Goal: Check status: Check status

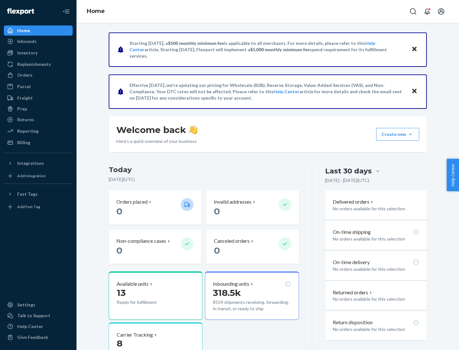
click at [410, 134] on button "Create new Create new inbound Create new order Create new product" at bounding box center [397, 134] width 43 height 13
click at [26, 41] on div "Inbounds" at bounding box center [26, 41] width 19 height 6
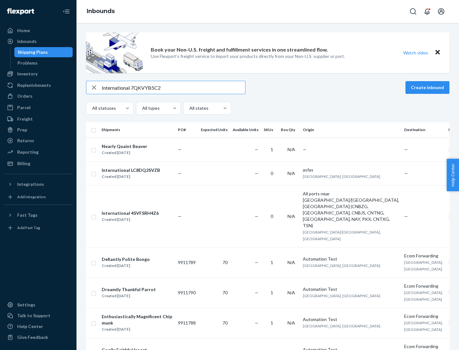
type input "International 7QKVYB5C29"
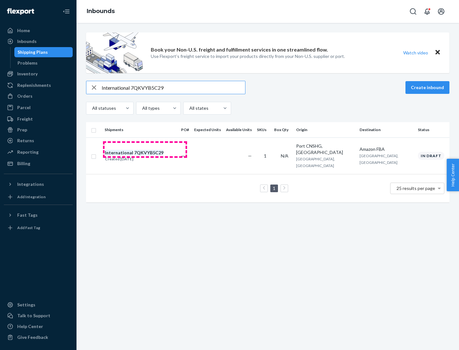
click at [145, 156] on div "Created [DATE]" at bounding box center [134, 159] width 59 height 6
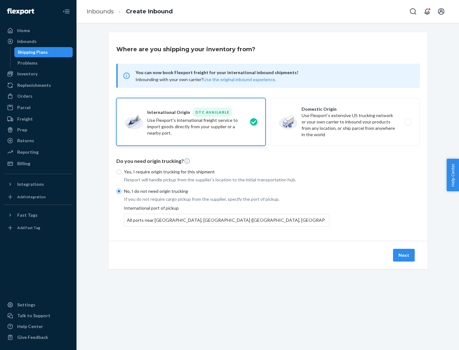
click at [404, 255] on button "Next" at bounding box center [404, 255] width 22 height 13
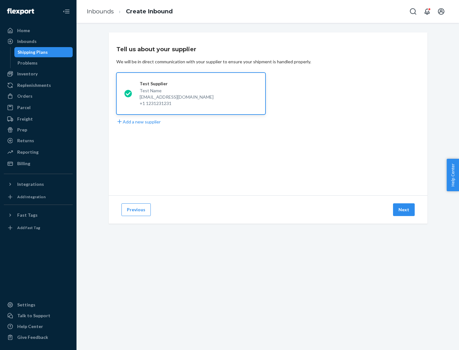
click at [404, 210] on button "Next" at bounding box center [404, 210] width 22 height 13
